Goal: Navigation & Orientation: Find specific page/section

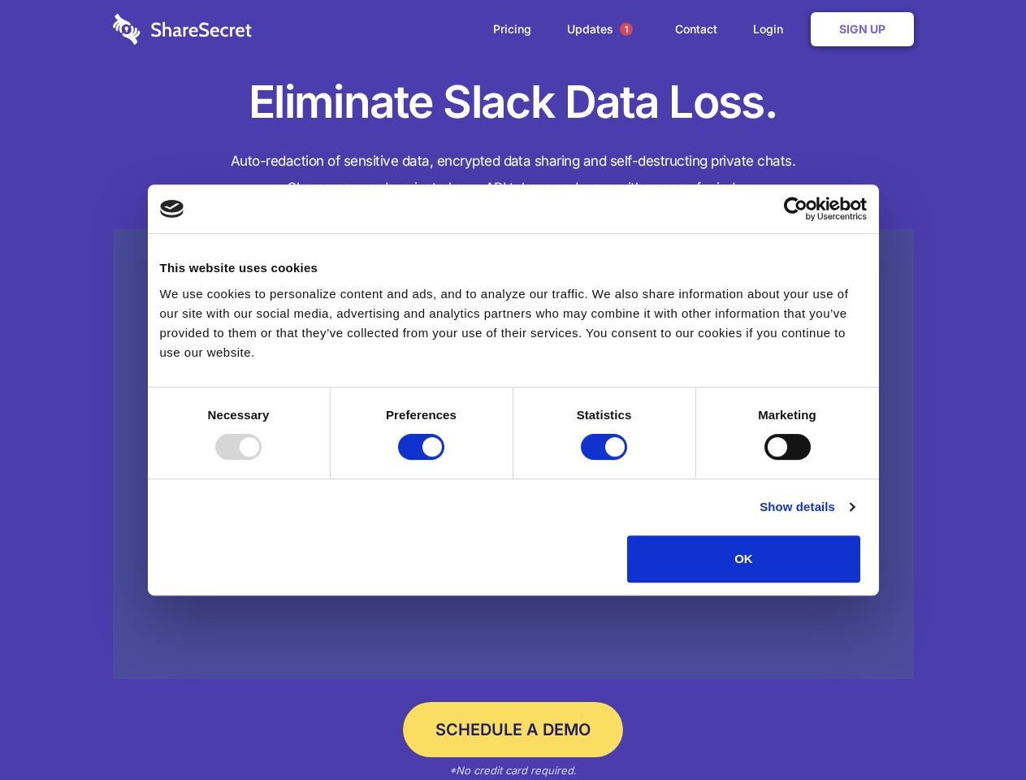
click at [262, 460] on div at bounding box center [238, 447] width 46 height 26
click at [444, 460] on input "Preferences" at bounding box center [421, 447] width 46 height 26
checkbox input "false"
click at [606, 460] on input "Statistics" at bounding box center [604, 447] width 46 height 26
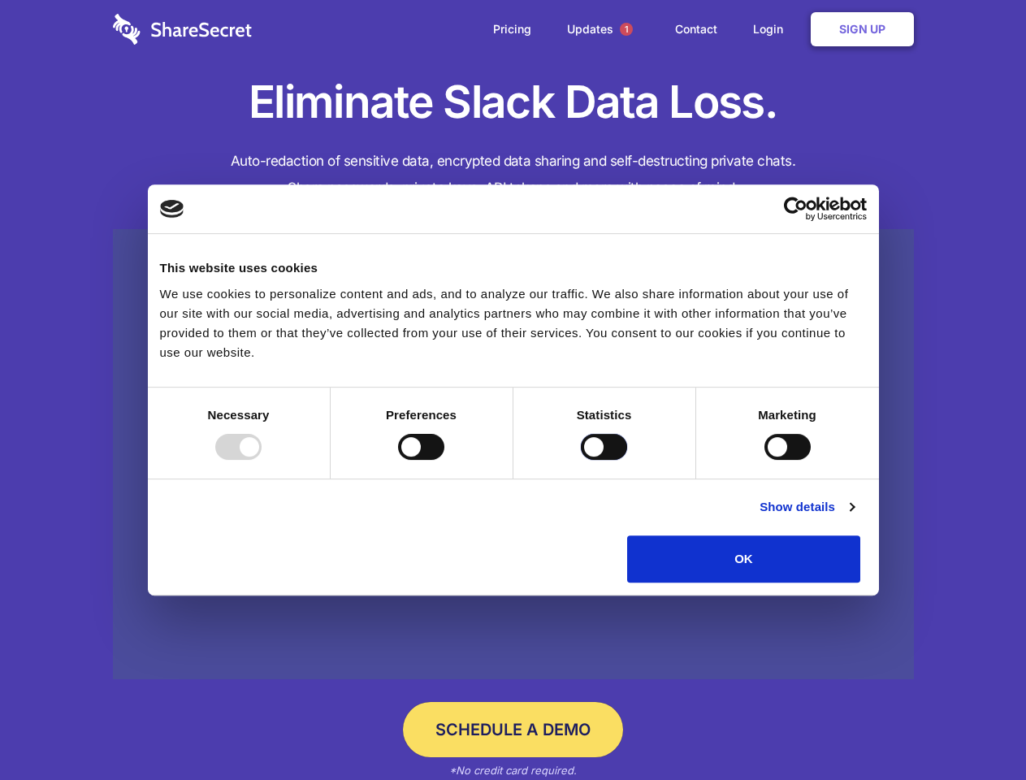
checkbox input "false"
click at [765, 460] on input "Marketing" at bounding box center [788, 447] width 46 height 26
checkbox input "true"
click at [854, 517] on link "Show details" at bounding box center [807, 506] width 94 height 19
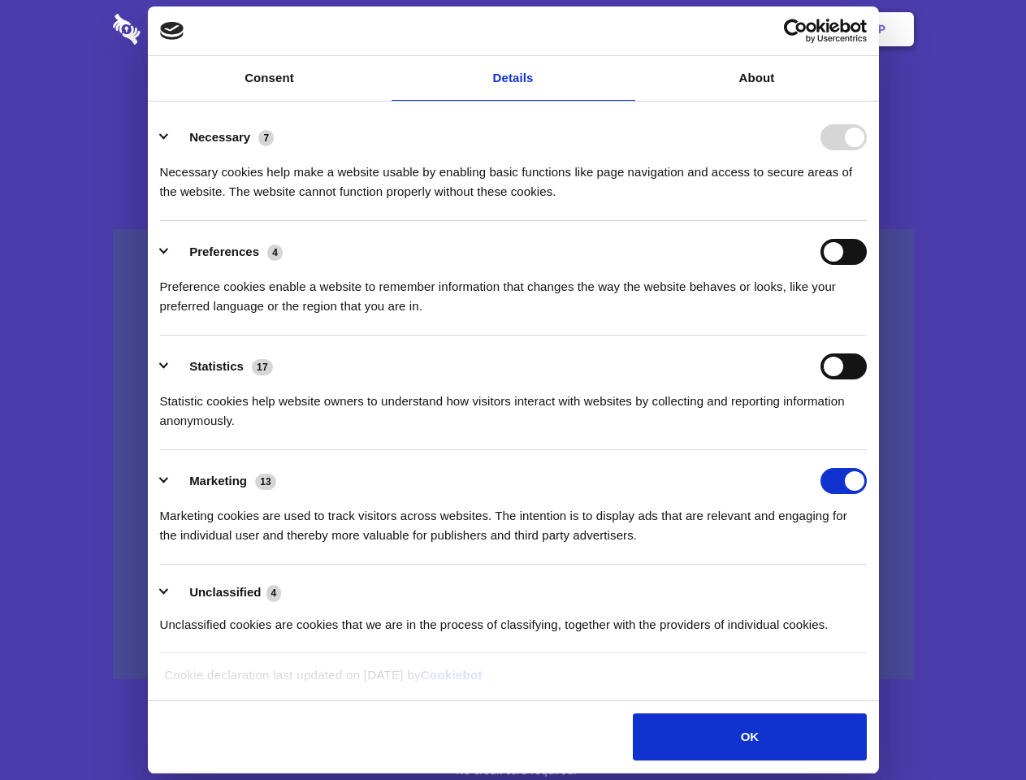
click at [867, 221] on li "Necessary 7 Necessary cookies help make a website usable by enabling basic func…" at bounding box center [513, 163] width 707 height 115
click at [626, 29] on span "1" at bounding box center [626, 29] width 13 height 13
